Goal: Use online tool/utility: Utilize a website feature to perform a specific function

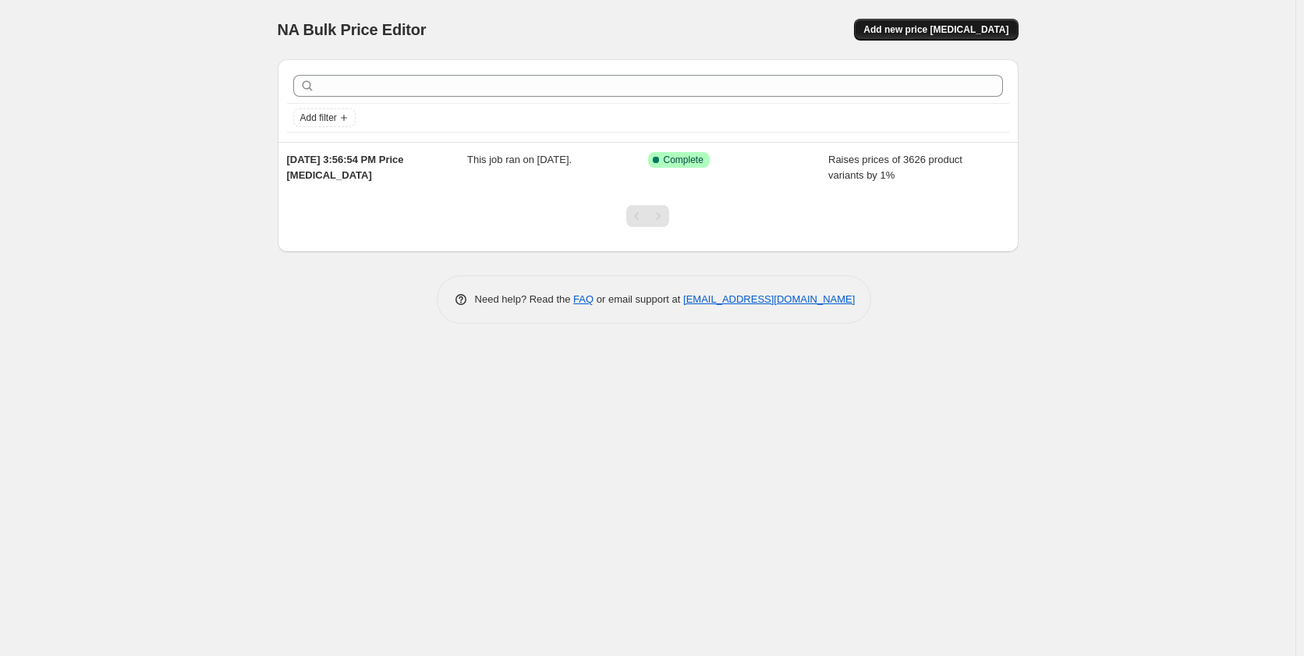
click at [943, 32] on span "Add new price [MEDICAL_DATA]" at bounding box center [936, 29] width 145 height 12
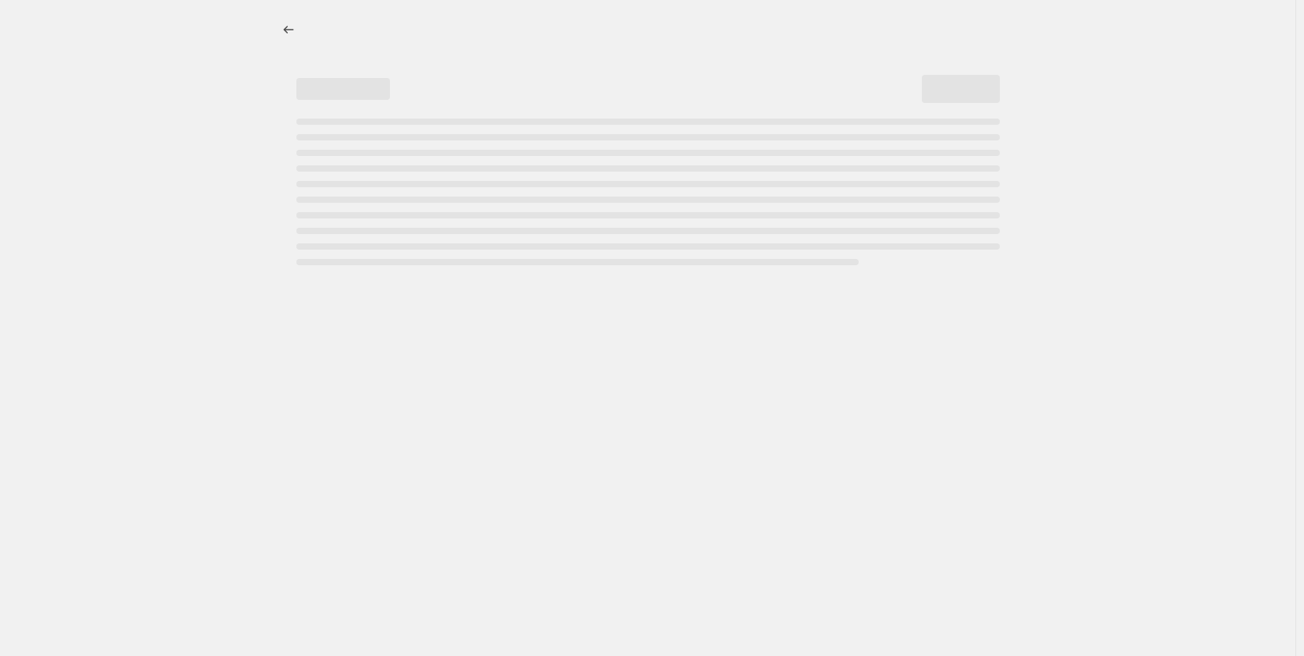
select select "percentage"
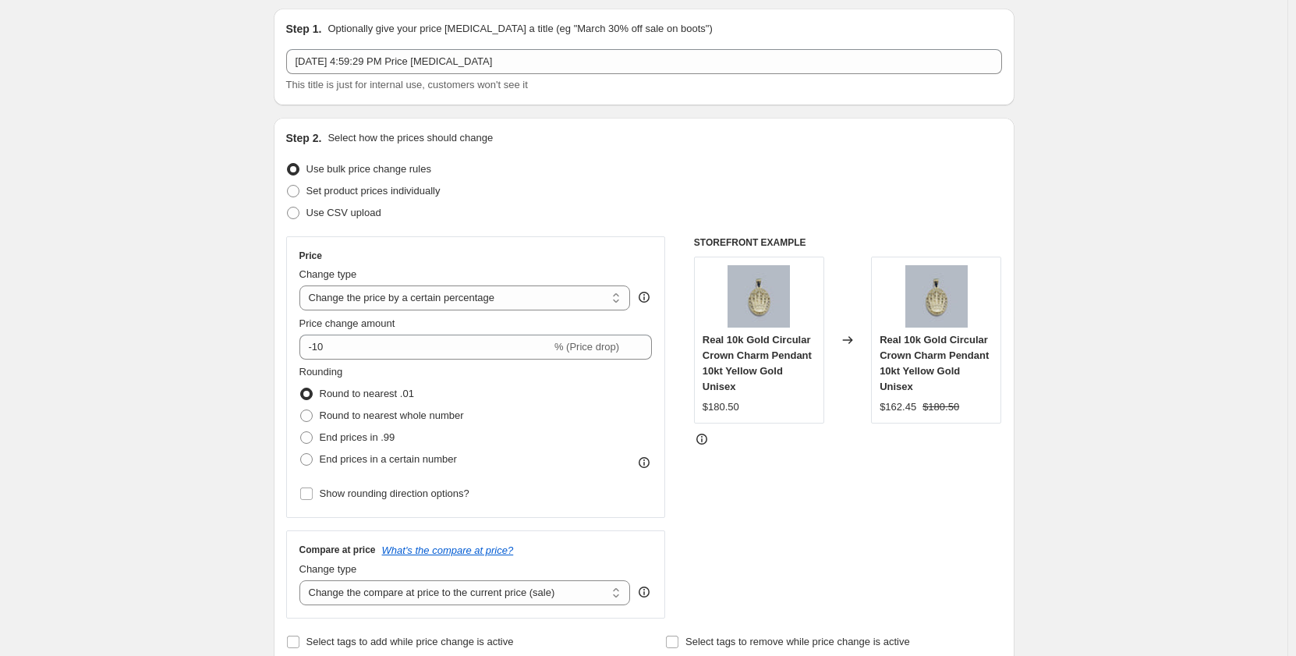
scroll to position [78, 0]
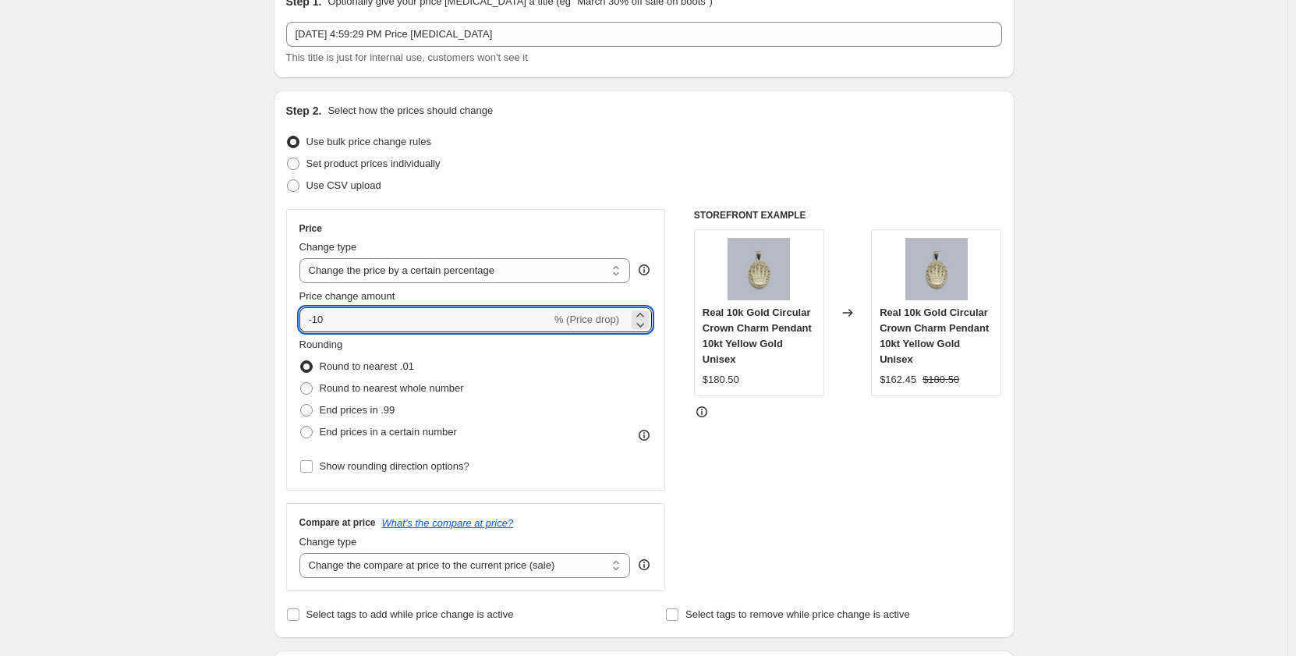
drag, startPoint x: 372, startPoint y: 320, endPoint x: 268, endPoint y: 325, distance: 103.9
type input "1"
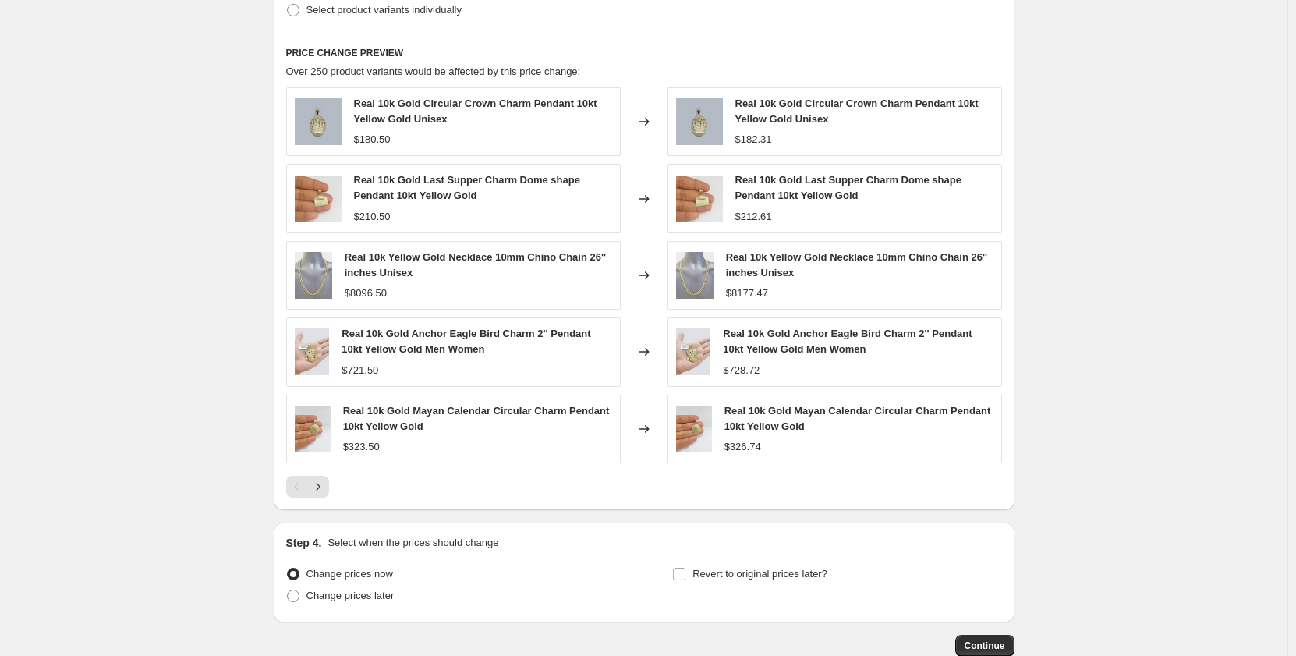
scroll to position [929, 0]
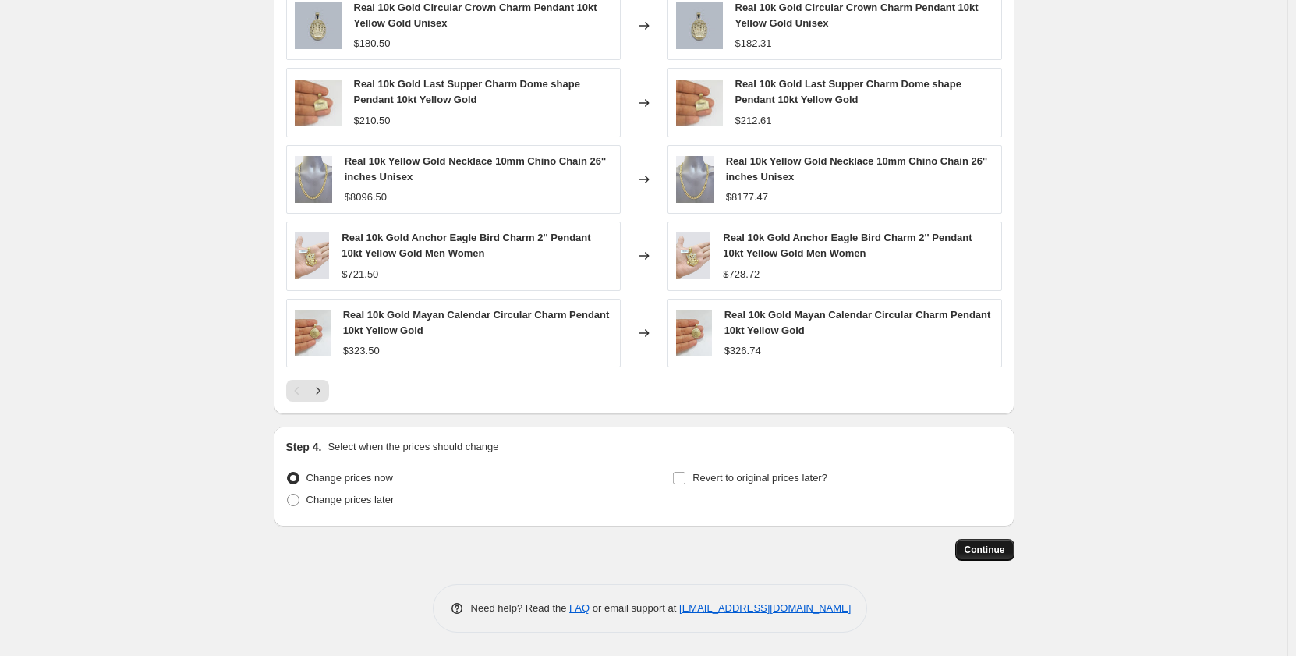
click at [994, 551] on span "Continue" at bounding box center [985, 550] width 41 height 12
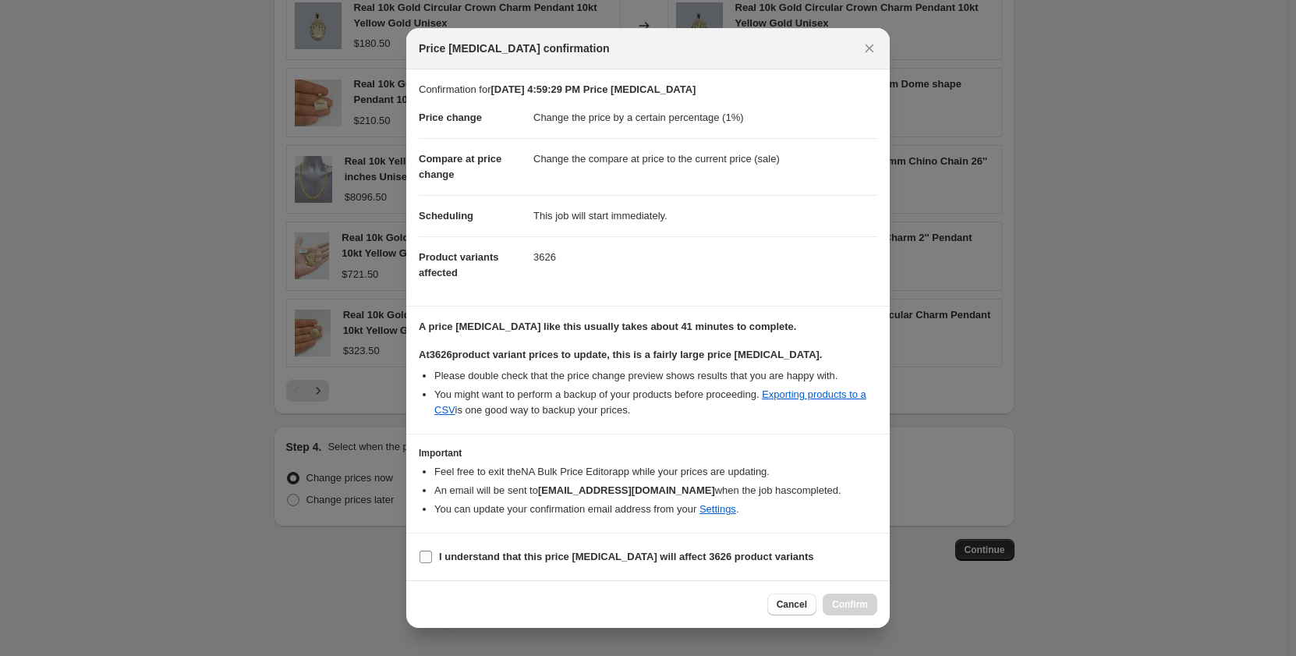
click at [421, 555] on input "I understand that this price change job will affect 3626 product variants" at bounding box center [426, 557] width 12 height 12
checkbox input "true"
click at [859, 605] on span "Confirm" at bounding box center [850, 604] width 36 height 12
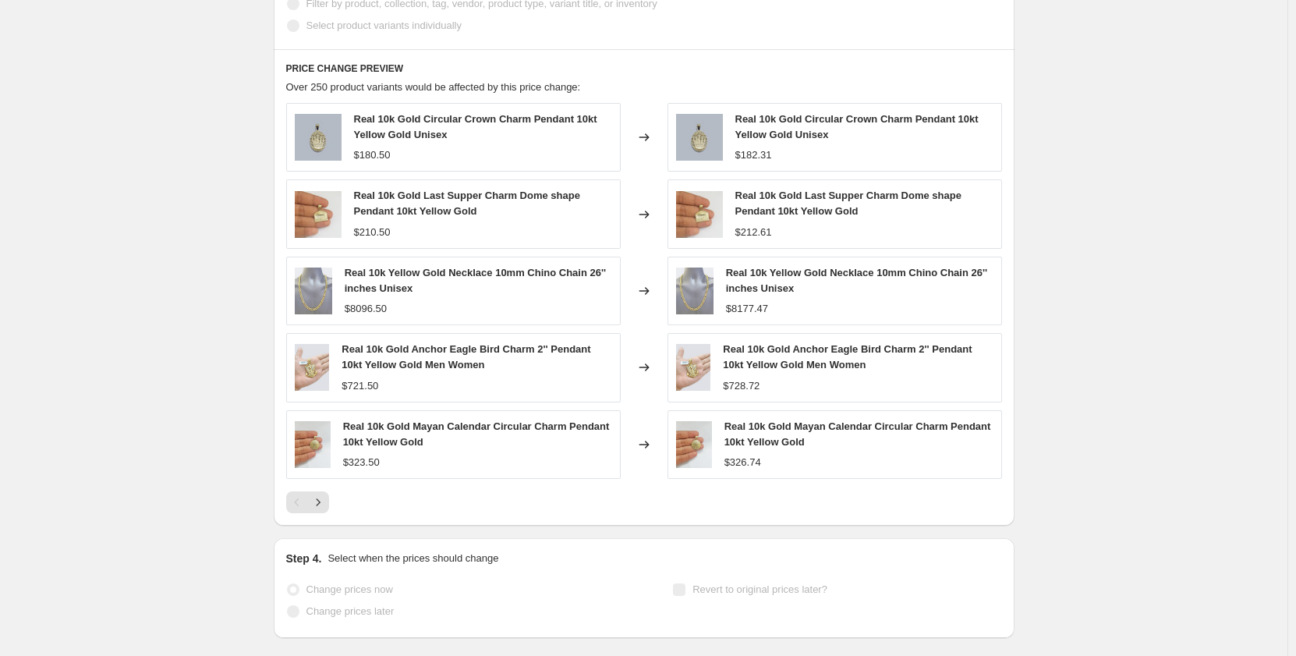
scroll to position [970, 0]
